Goal: Transaction & Acquisition: Subscribe to service/newsletter

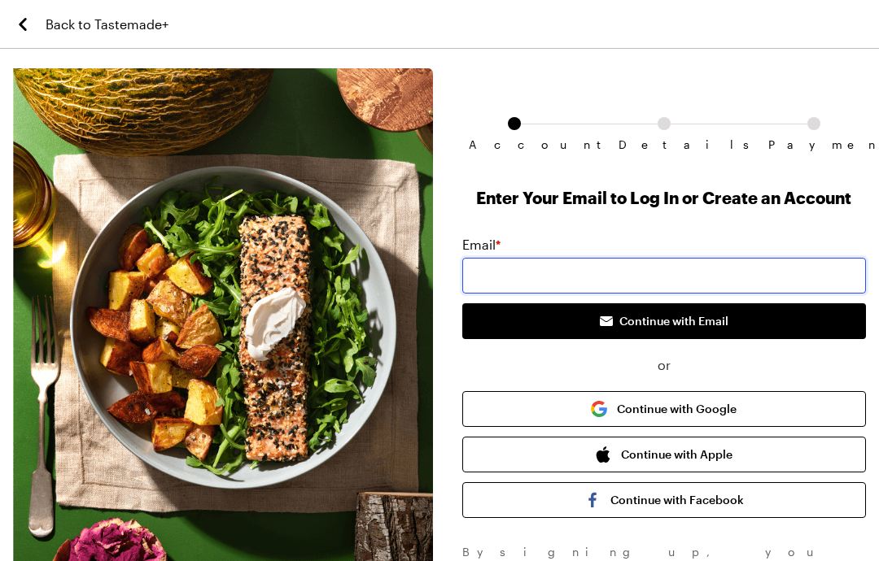
click at [740, 273] on input "email" at bounding box center [664, 276] width 404 height 36
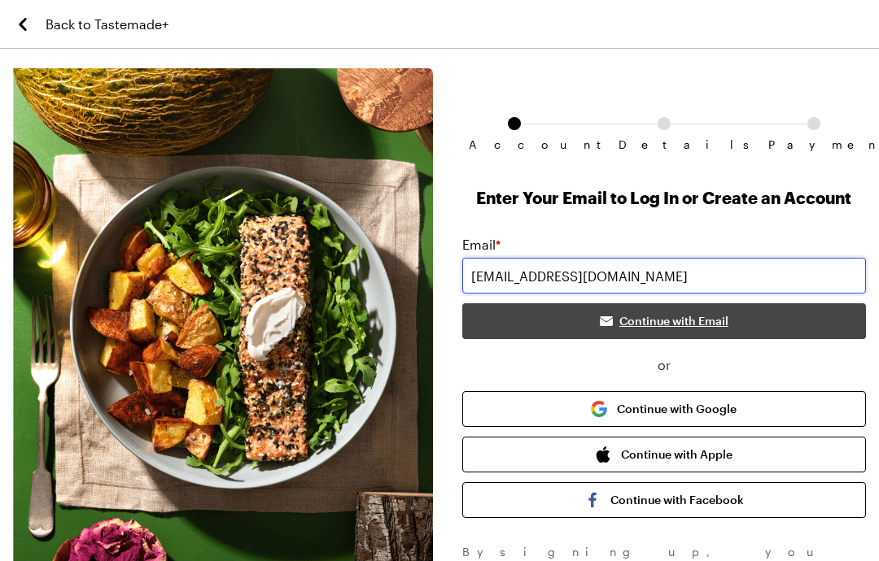
type input "[EMAIL_ADDRESS][DOMAIN_NAME]"
click at [814, 320] on button "Continue with Email" at bounding box center [664, 321] width 404 height 36
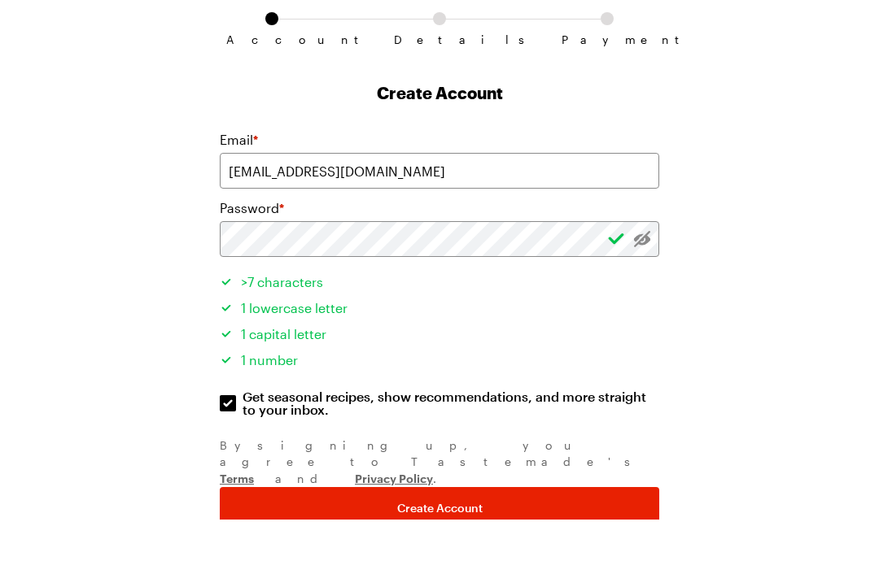
scroll to position [119, 0]
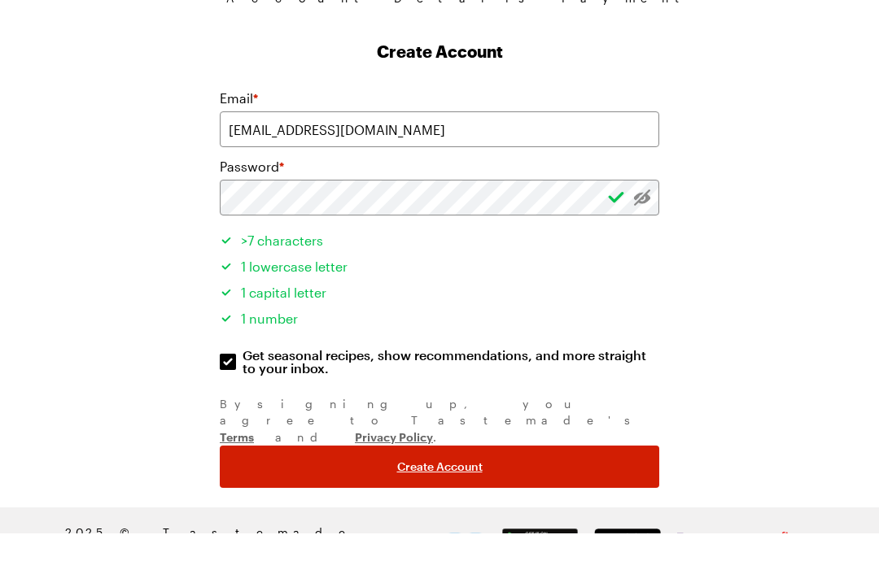
click at [626, 473] on button "Create Account" at bounding box center [439, 494] width 439 height 42
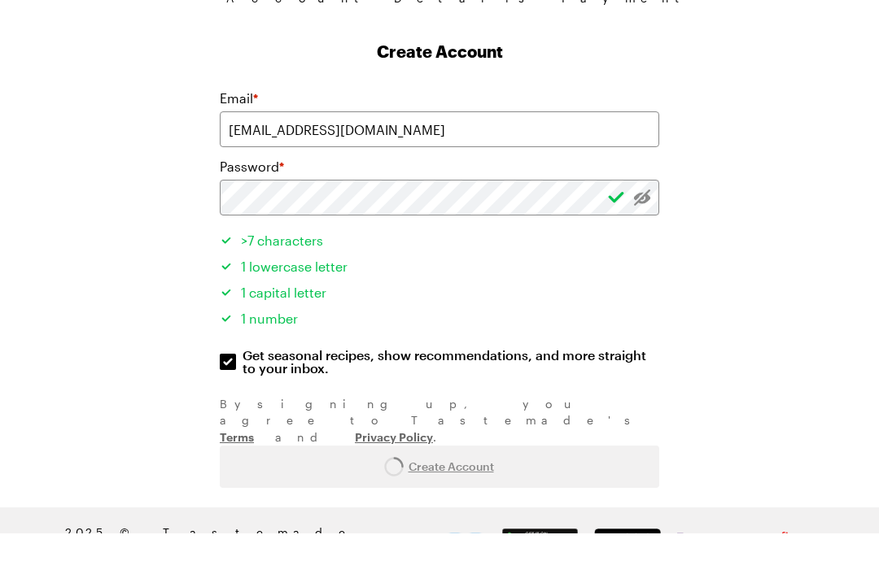
scroll to position [54, 0]
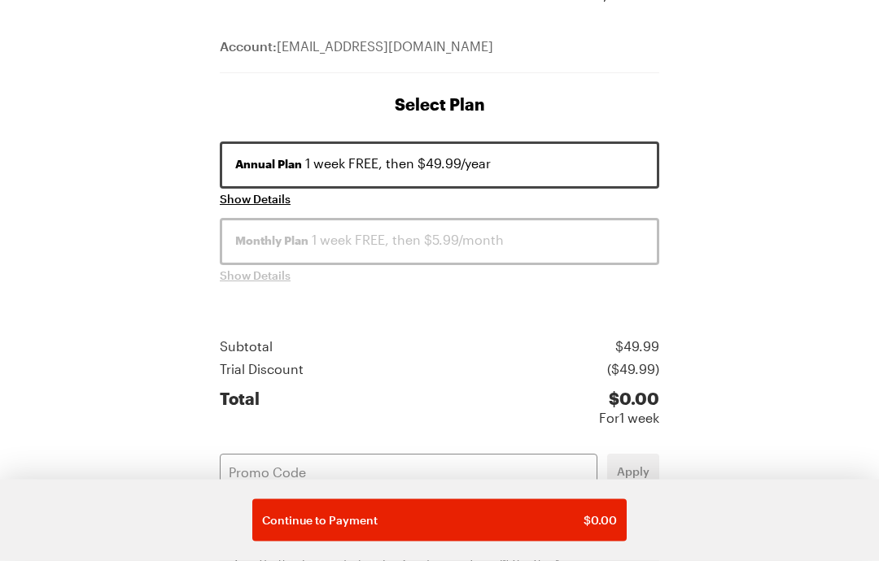
scroll to position [150, 0]
click at [321, 462] on input "text" at bounding box center [408, 471] width 377 height 36
type input "LNT11ROR"
click at [638, 472] on span "Apply" at bounding box center [633, 472] width 33 height 16
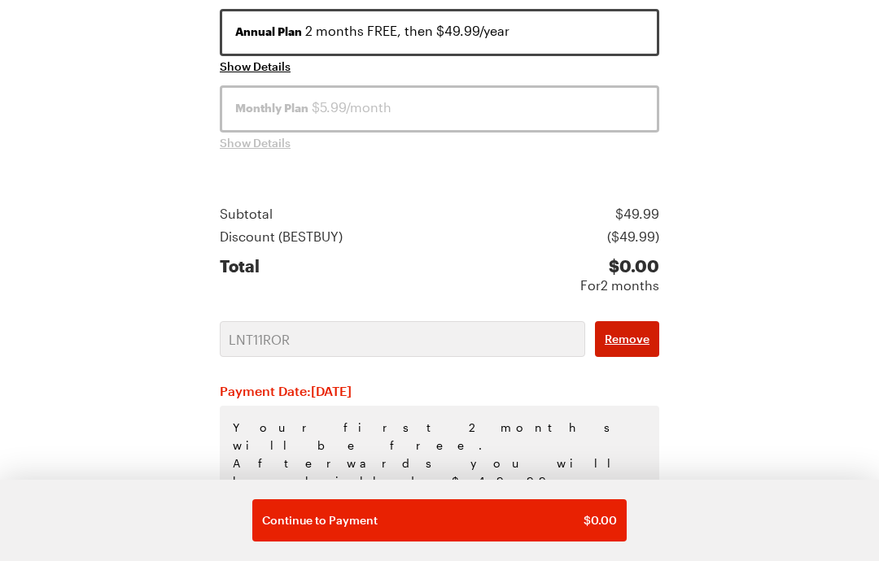
scroll to position [347, 0]
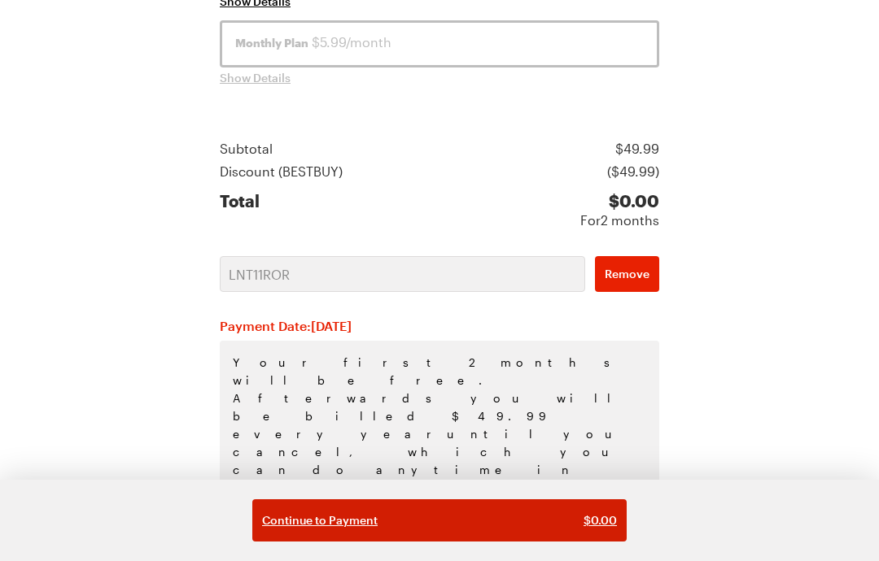
click at [618, 513] on button "Continue to Payment $ 0.00" at bounding box center [439, 521] width 374 height 42
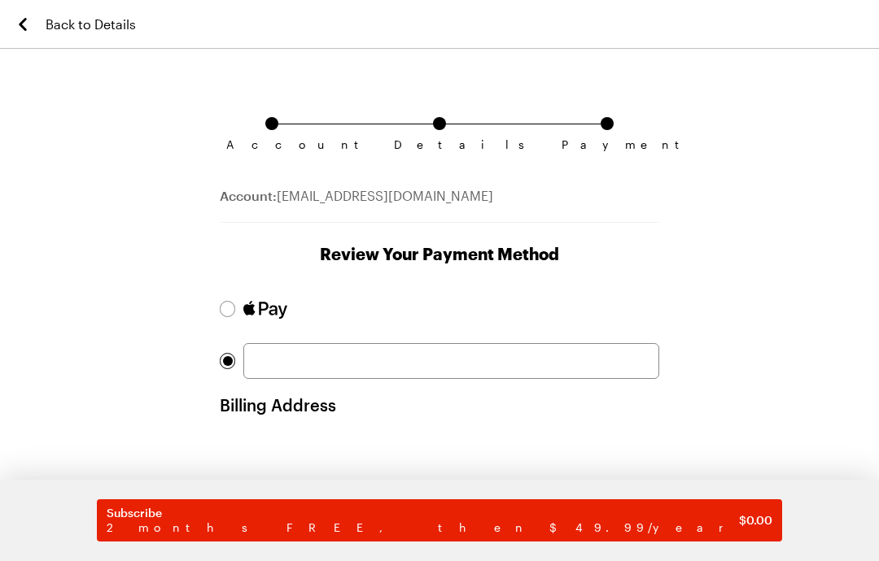
click at [70, 20] on span "Back to Details" at bounding box center [91, 25] width 90 height 20
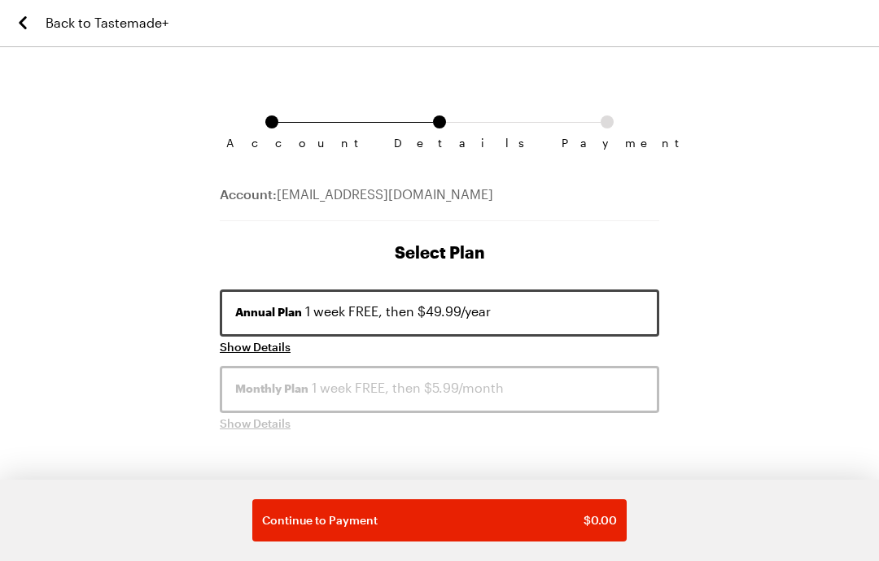
scroll to position [1, 0]
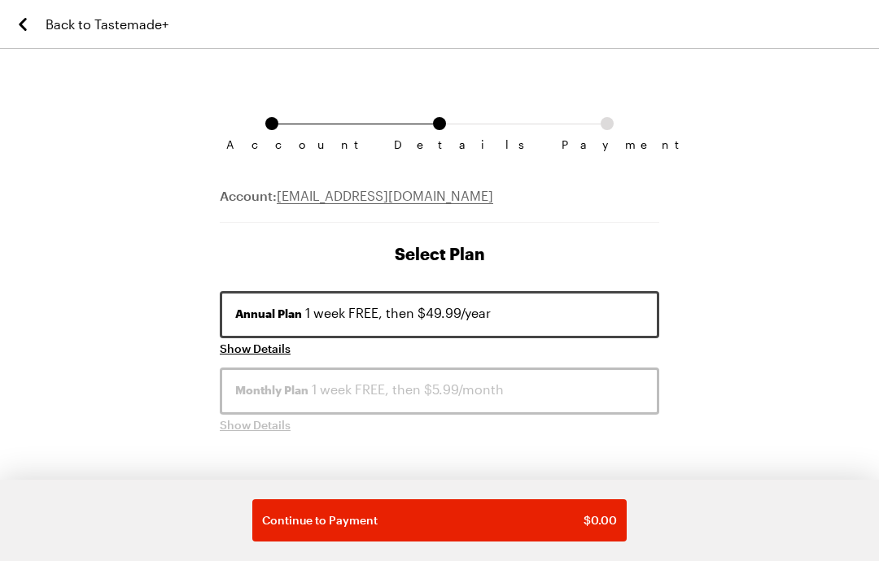
click at [37, 22] on link "Back to Tastemade+" at bounding box center [90, 24] width 155 height 48
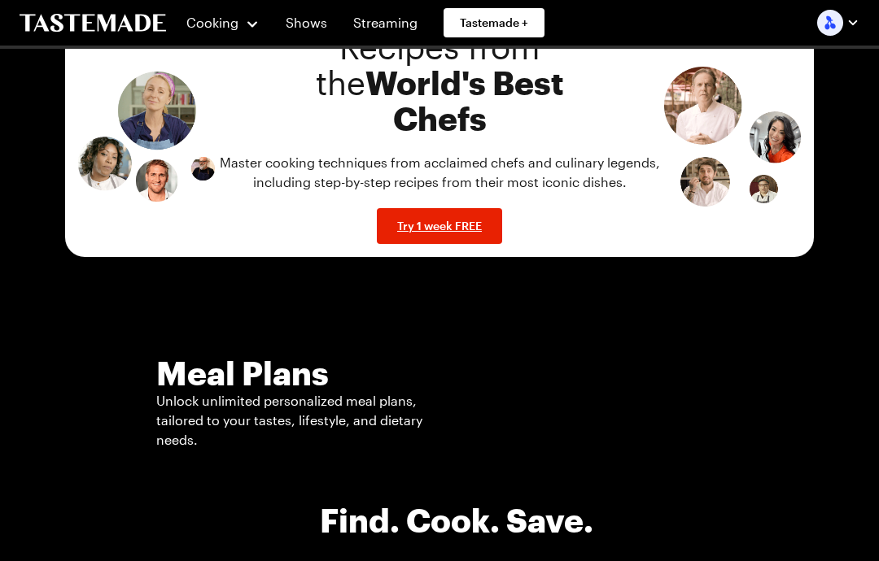
scroll to position [1032, 0]
